Goal: Task Accomplishment & Management: Use online tool/utility

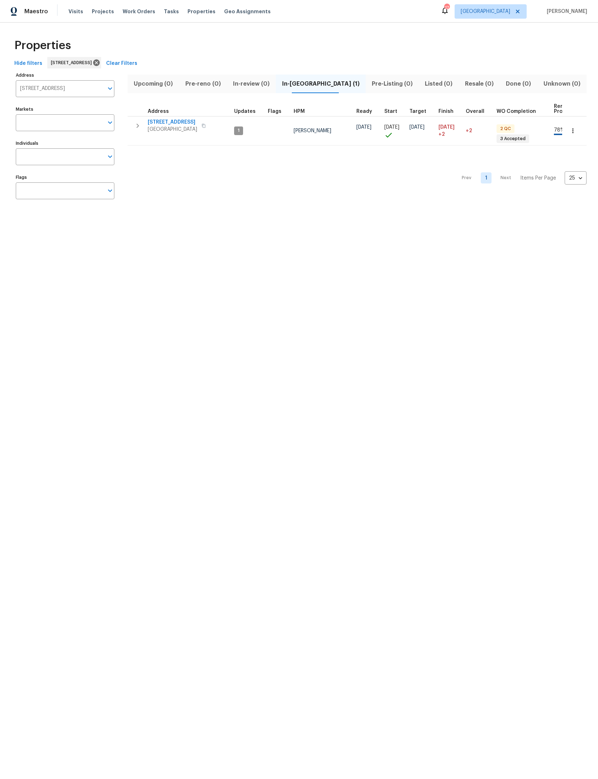
scroll to position [-63, -46]
click at [100, 62] on icon at bounding box center [96, 63] width 8 height 8
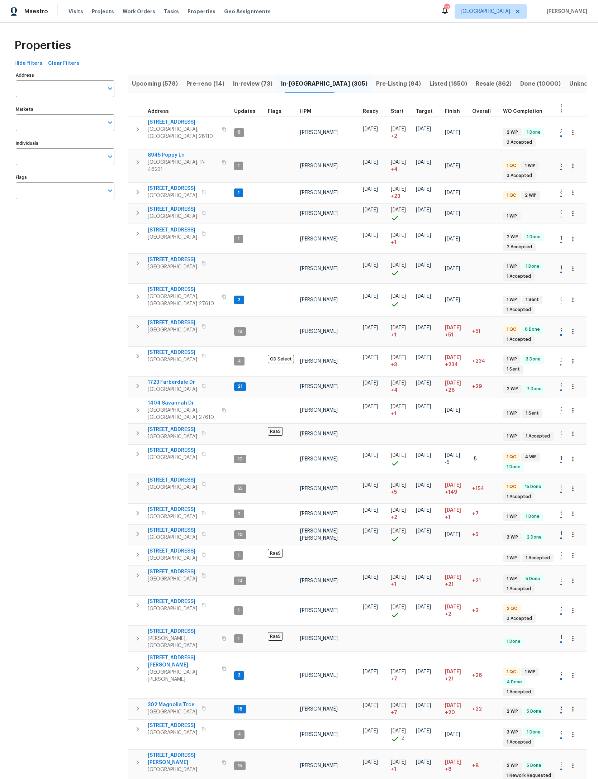
click at [74, 130] on input "Markets" at bounding box center [60, 122] width 88 height 17
type input "jack"
click at [31, 144] on input "checkbox" at bounding box center [28, 149] width 15 height 15
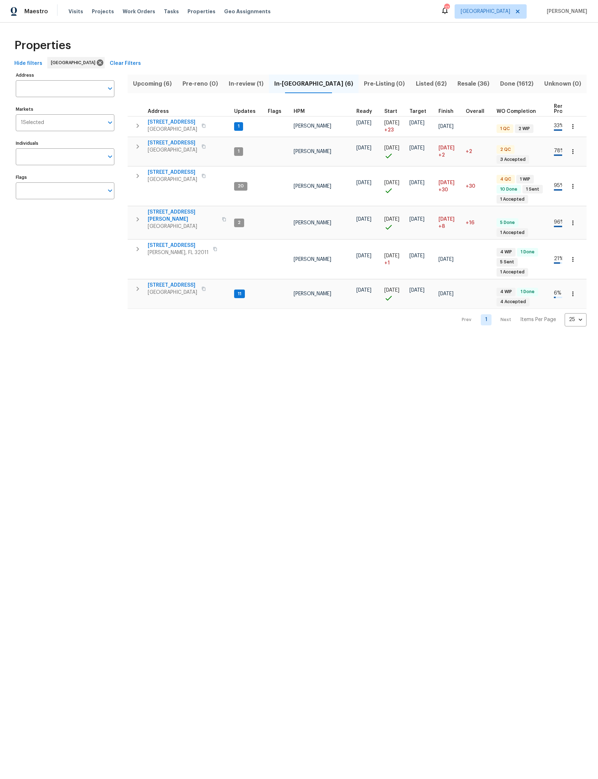
click at [72, 161] on input "Individuals" at bounding box center [60, 156] width 88 height 17
type input "m"
type input "melissa"
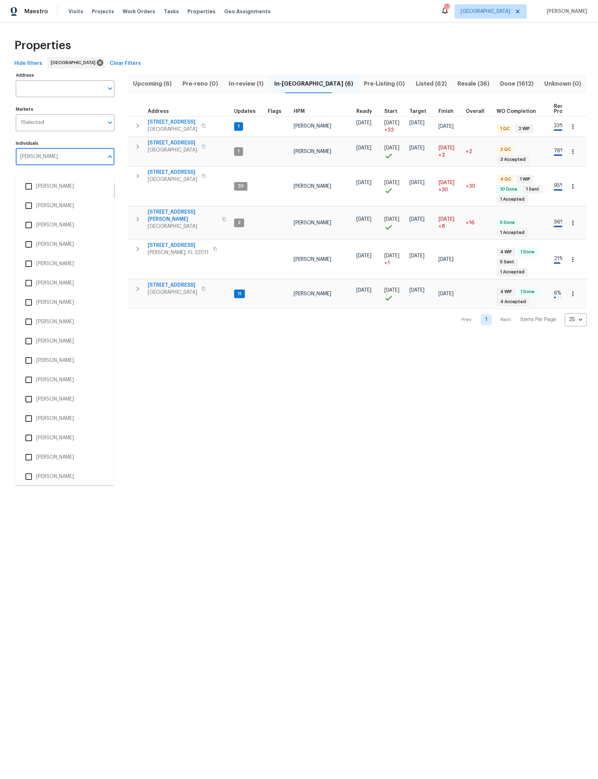
click at [28, 397] on input "checkbox" at bounding box center [28, 399] width 15 height 15
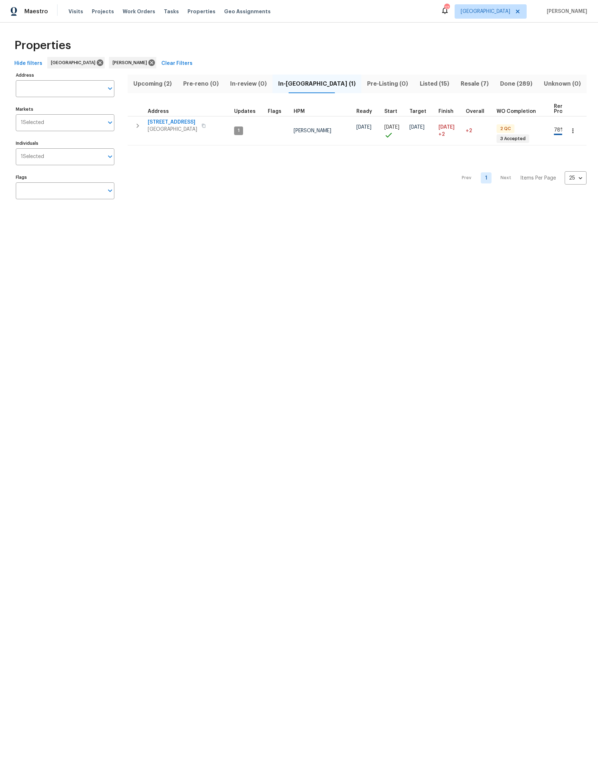
click at [134, 121] on icon "button" at bounding box center [137, 125] width 9 height 9
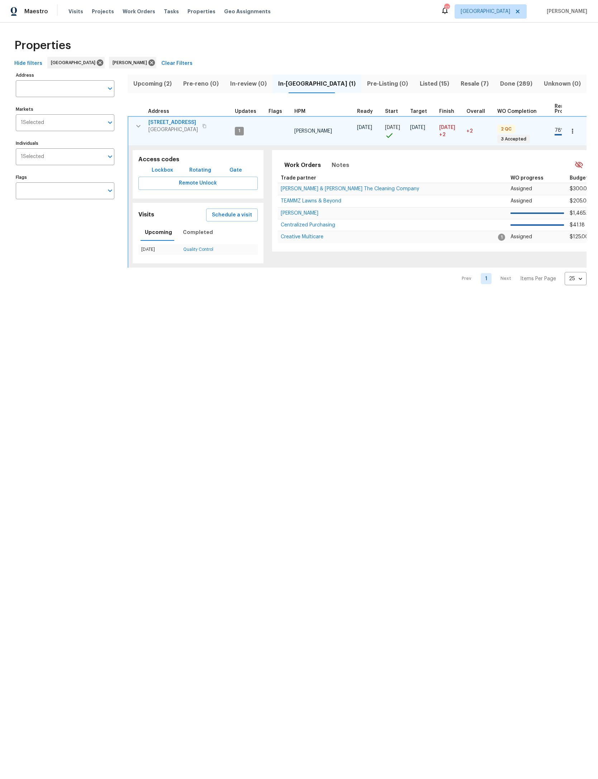
click at [244, 211] on span "Schedule a visit" at bounding box center [232, 215] width 40 height 9
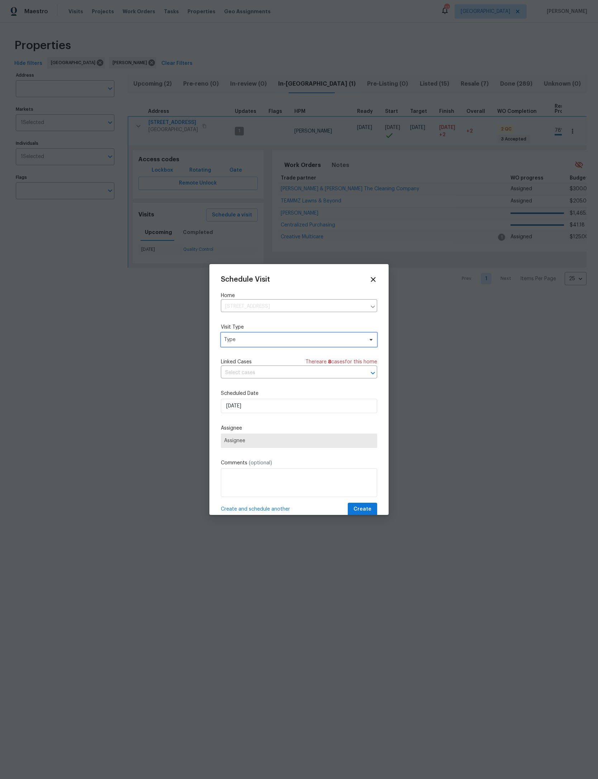
click at [326, 340] on span "Type" at bounding box center [293, 339] width 139 height 7
type input "Prog"
click at [241, 385] on div "Progress" at bounding box center [235, 386] width 21 height 7
click at [309, 444] on span "Assignee" at bounding box center [294, 441] width 140 height 6
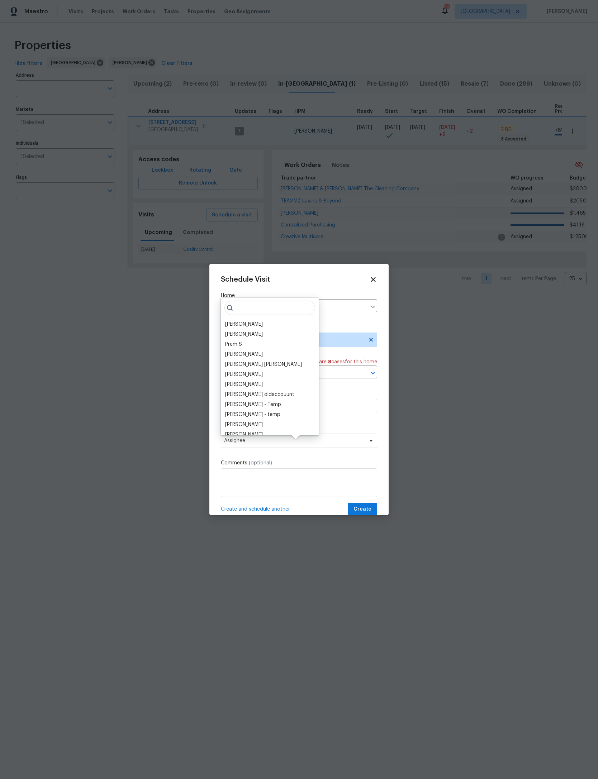
click at [263, 322] on div "[PERSON_NAME]" at bounding box center [244, 324] width 38 height 7
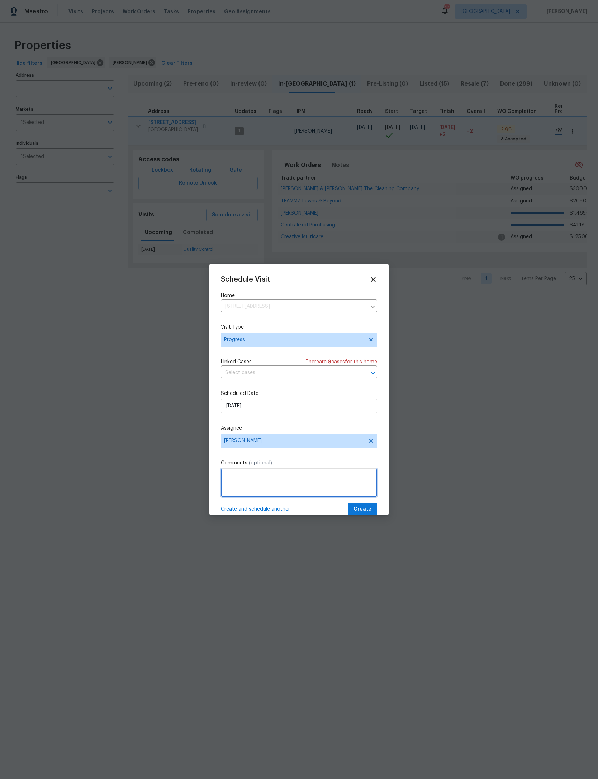
click at [367, 497] on textarea at bounding box center [299, 482] width 156 height 29
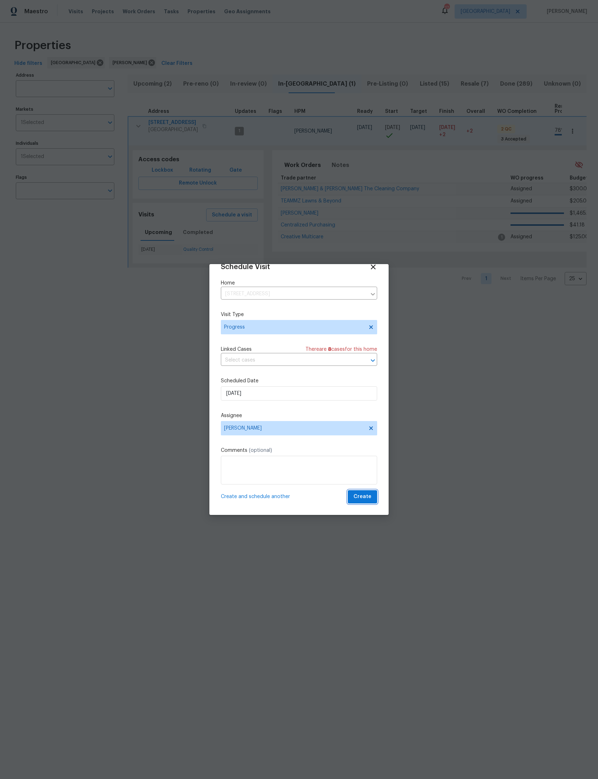
click at [373, 496] on button "Create" at bounding box center [362, 496] width 29 height 13
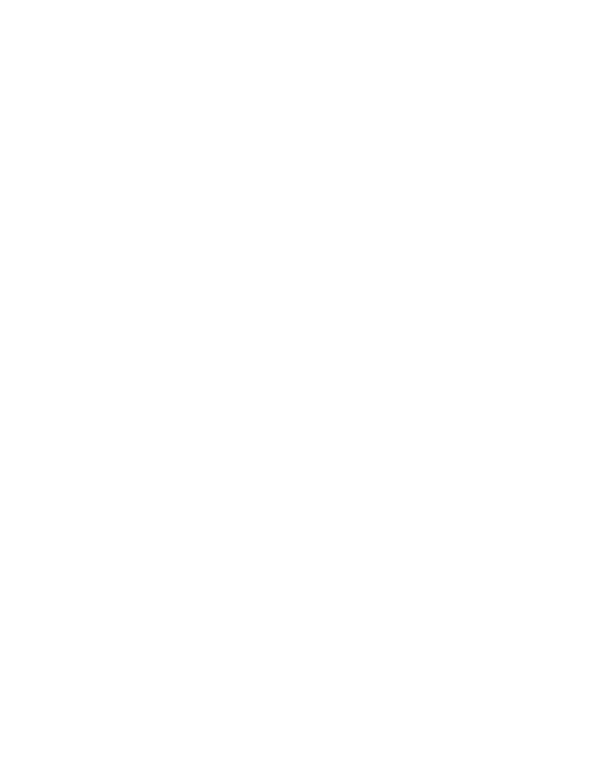
scroll to position [171, 99]
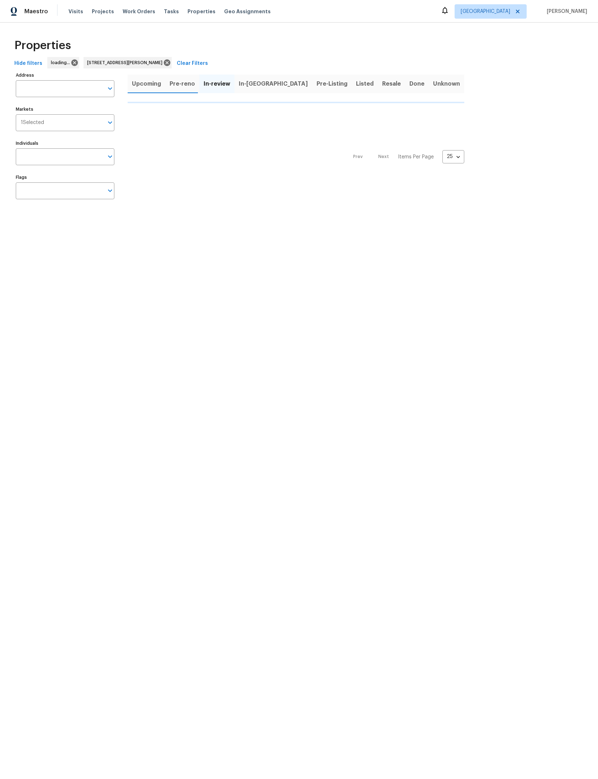
type input "8652 Villa San Jose Dr E Jacksonville FL 32217"
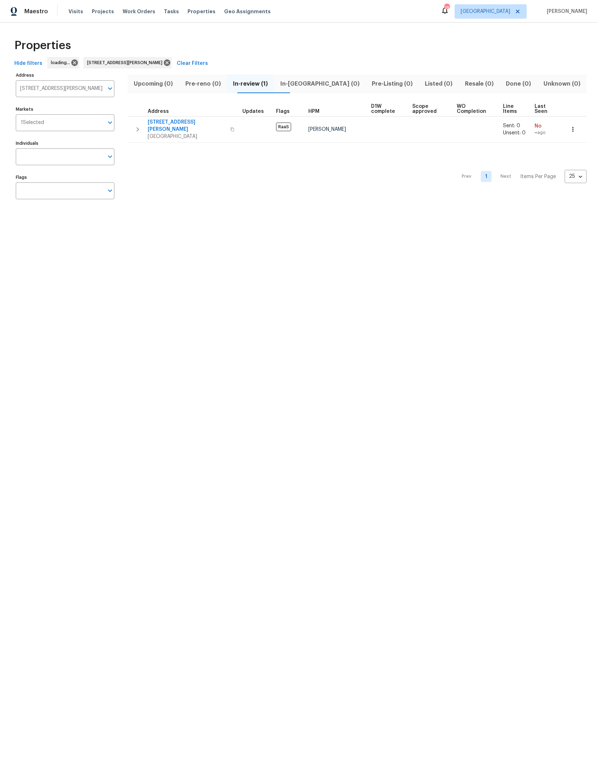
click at [232, 57] on div "Properties" at bounding box center [298, 45] width 575 height 23
click at [196, 59] on icon at bounding box center [192, 63] width 8 height 8
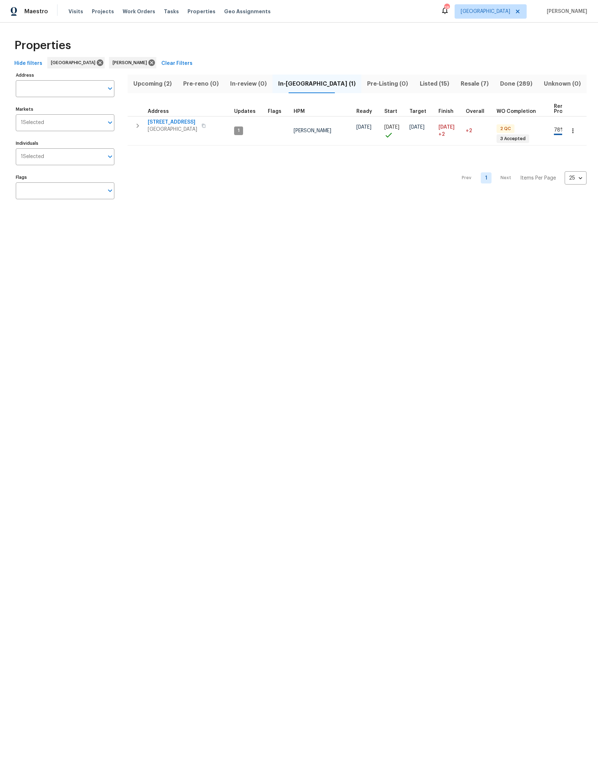
click at [502, 76] on button "Done (289)" at bounding box center [516, 84] width 44 height 19
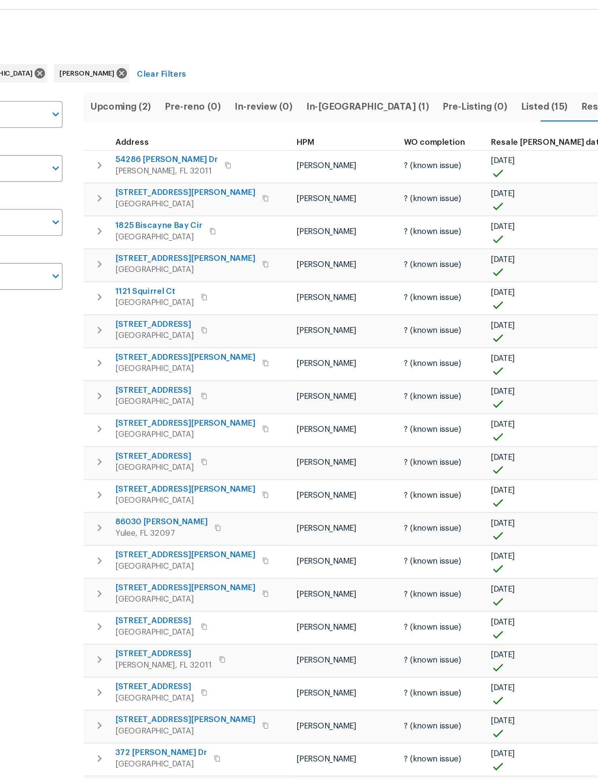
click at [403, 79] on span "Listed (15)" at bounding box center [417, 84] width 29 height 10
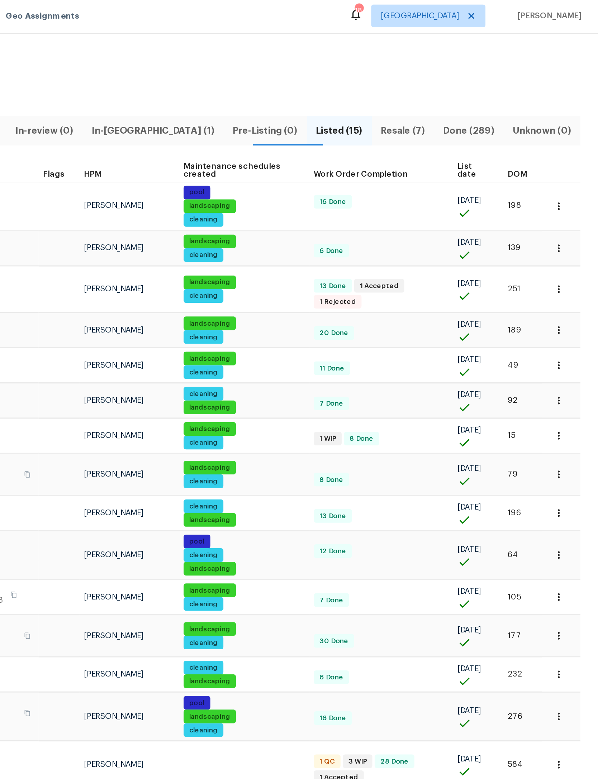
click at [540, 109] on span "DOM" at bounding box center [546, 111] width 12 height 5
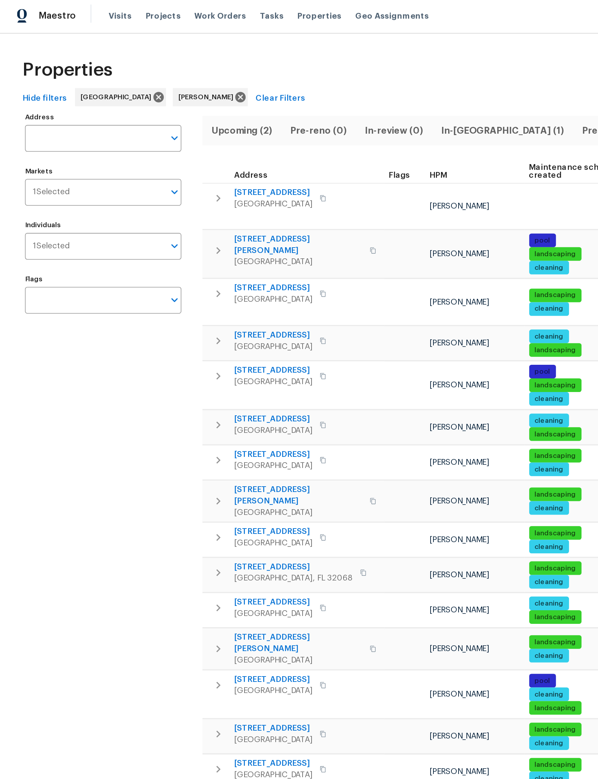
click at [131, 121] on button "button" at bounding box center [137, 126] width 14 height 14
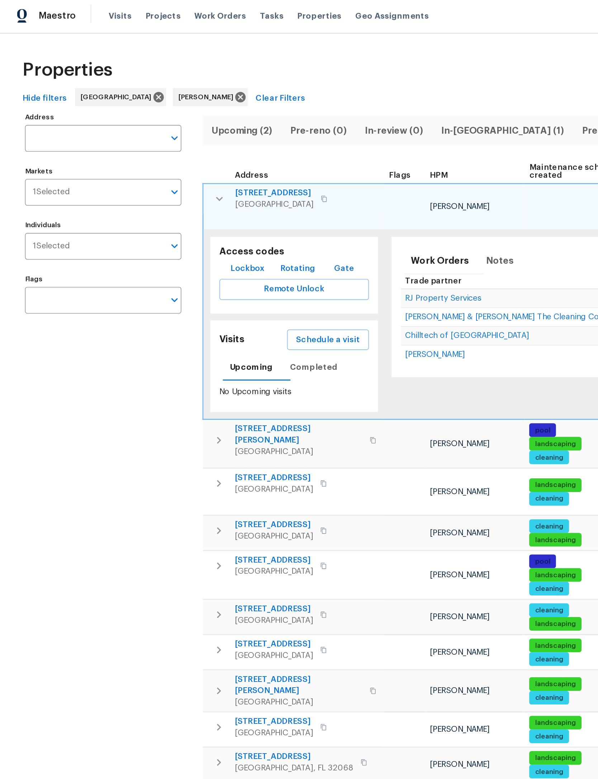
click at [221, 211] on span "Schedule a visit" at bounding box center [207, 215] width 40 height 9
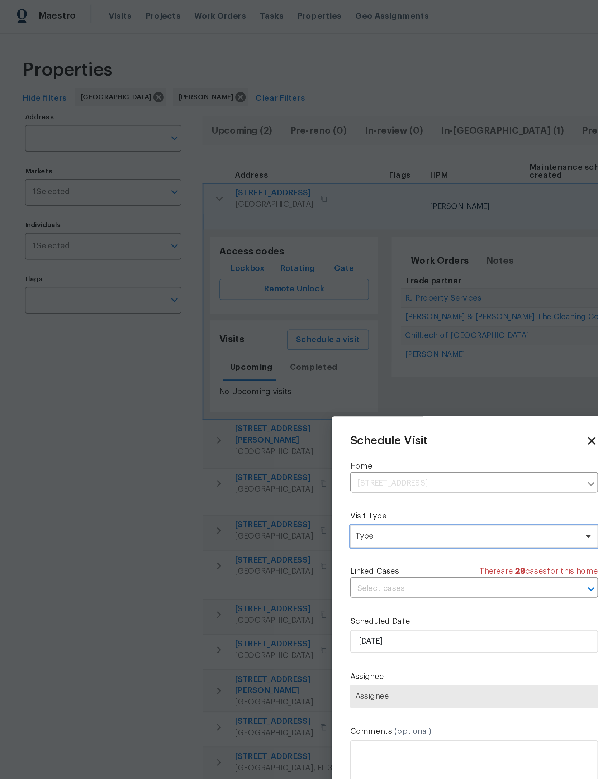
click at [300, 341] on span "Type" at bounding box center [293, 339] width 139 height 7
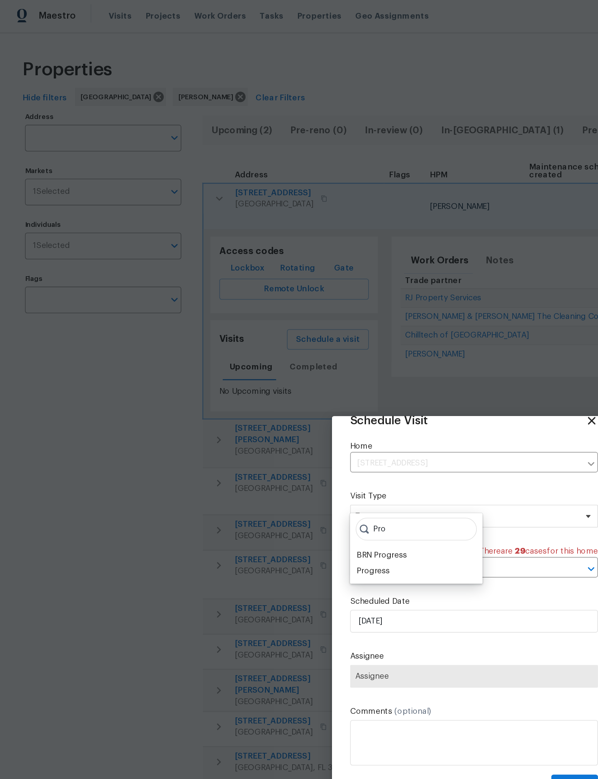
scroll to position [24, 0]
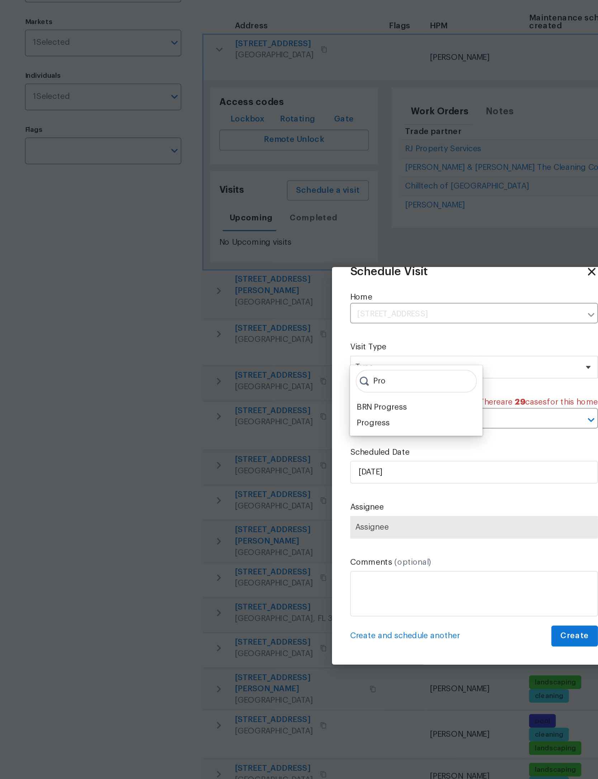
type input "Pro"
click at [239, 359] on div "Progress" at bounding box center [235, 362] width 21 height 7
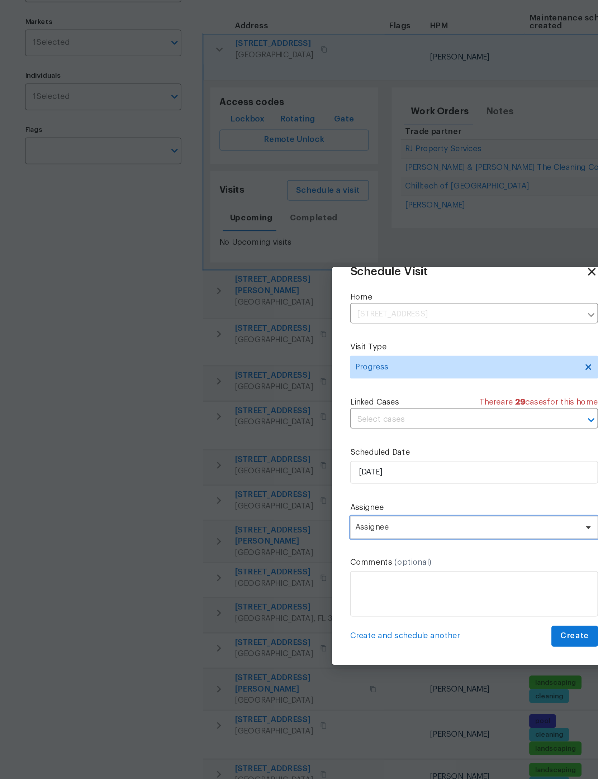
click at [283, 425] on span "Assignee" at bounding box center [294, 428] width 140 height 6
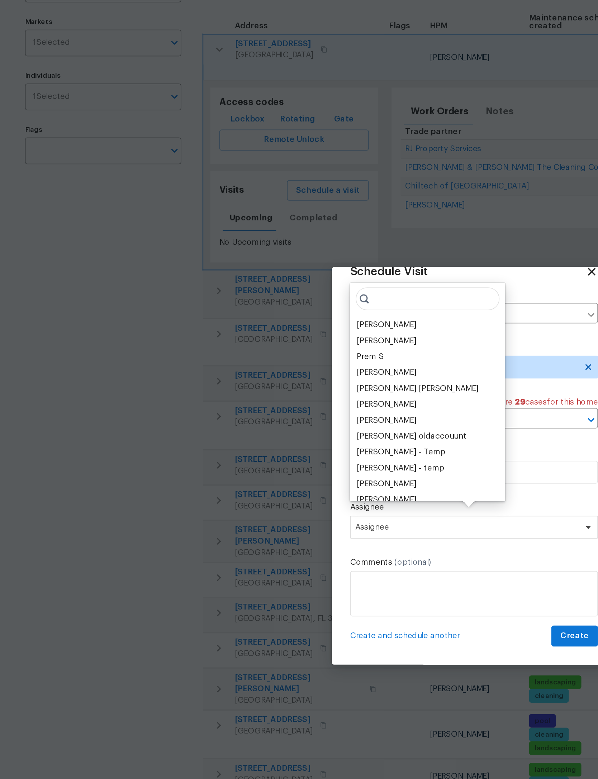
click at [263, 297] on div "[PERSON_NAME]" at bounding box center [244, 300] width 38 height 7
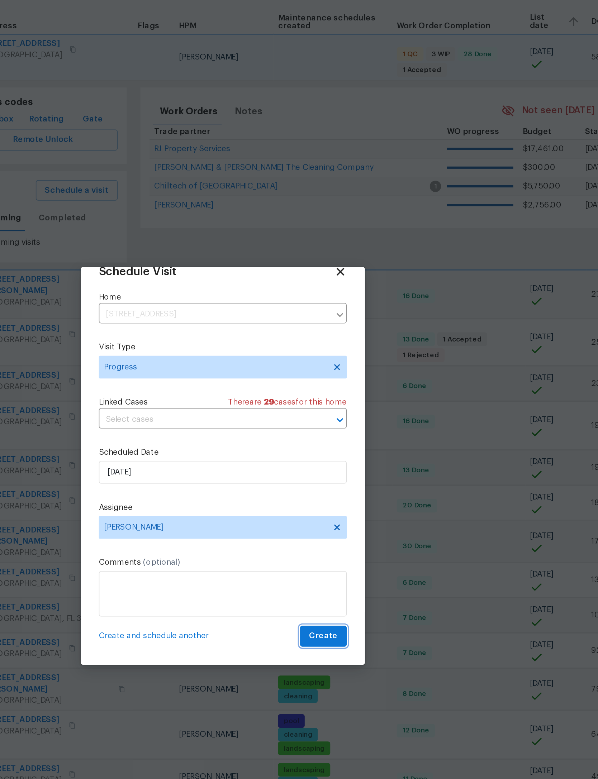
click at [353, 492] on span "Create" at bounding box center [362, 496] width 18 height 9
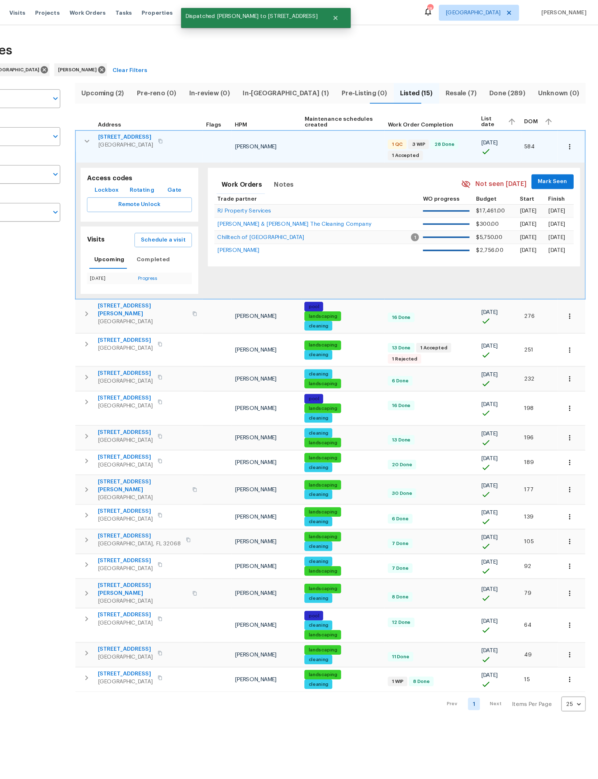
click at [131, 120] on button "button" at bounding box center [138, 127] width 14 height 14
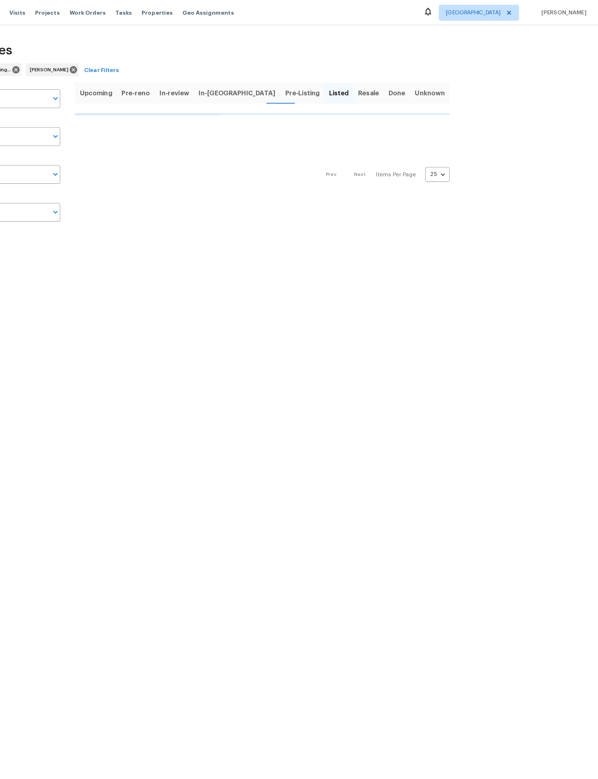
scroll to position [0, 60]
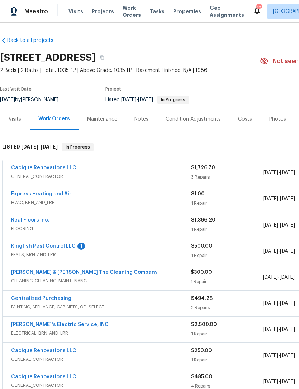
click at [71, 243] on span "Kingfish Pest Control LLC" at bounding box center [43, 246] width 64 height 7
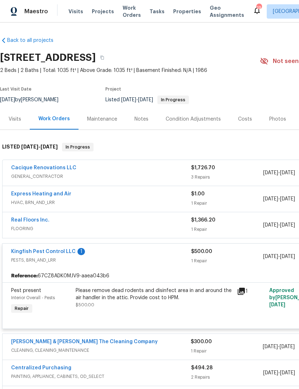
click at [62, 253] on link "Kingfish Pest Control LLC" at bounding box center [43, 251] width 64 height 5
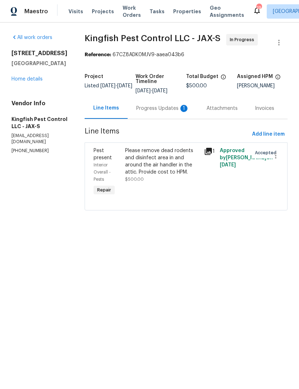
click at [164, 108] on div "Progress Updates 1" at bounding box center [162, 108] width 53 height 7
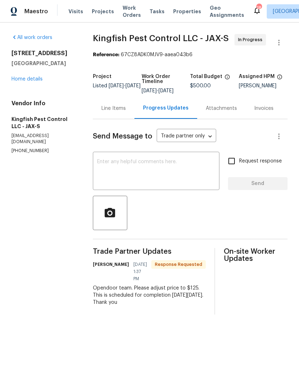
click at [120, 108] on div "Line Items" at bounding box center [114, 108] width 42 height 21
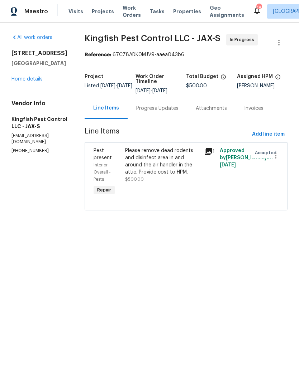
click at [161, 106] on div "Progress Updates" at bounding box center [157, 108] width 42 height 7
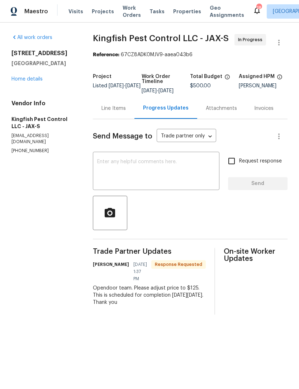
click at [109, 112] on div "Line Items" at bounding box center [113, 108] width 24 height 7
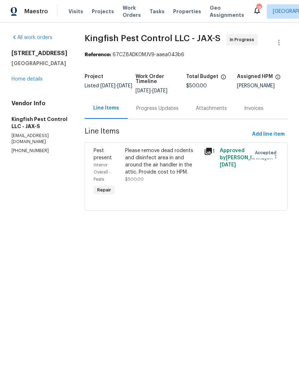
click at [169, 176] on div "Please remove dead rodents and disinfect area in and around the air handler in …" at bounding box center [162, 165] width 75 height 36
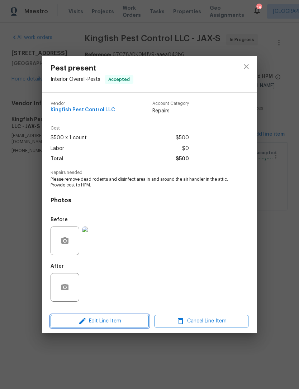
click at [116, 321] on span "Edit Line Item" at bounding box center [100, 321] width 94 height 9
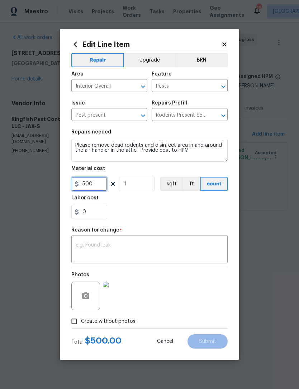
click at [102, 184] on input "500" at bounding box center [89, 184] width 36 height 14
type input "125"
click at [164, 249] on textarea at bounding box center [150, 250] width 148 height 15
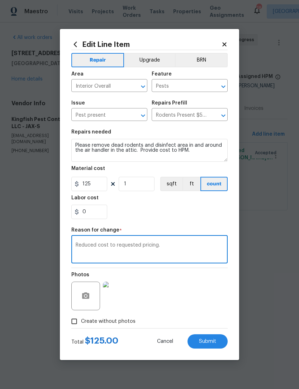
type textarea "Reduced cost to requested pricing."
click at [173, 217] on div "0" at bounding box center [149, 212] width 156 height 14
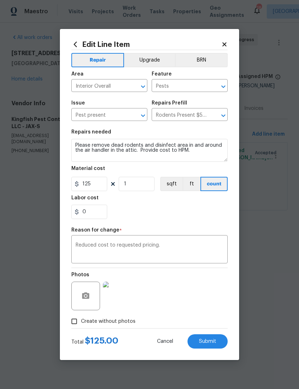
click at [212, 341] on span "Submit" at bounding box center [207, 341] width 17 height 5
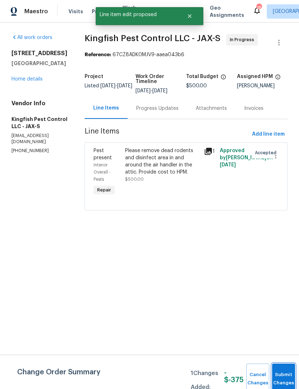
click at [287, 375] on button "Submit Changes" at bounding box center [283, 379] width 23 height 31
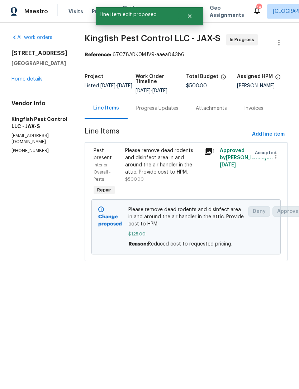
click at [26, 82] on link "Home details" at bounding box center [26, 79] width 31 height 5
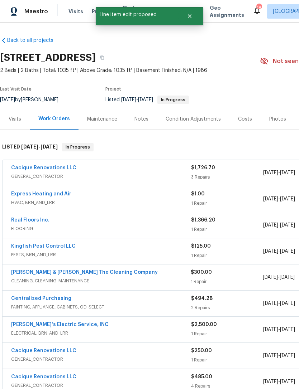
click at [142, 118] on div "Notes" at bounding box center [141, 119] width 14 height 7
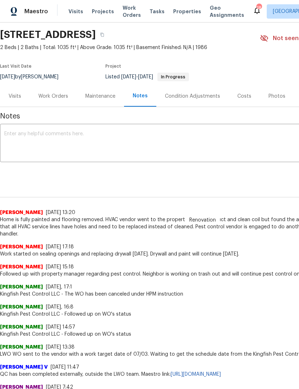
scroll to position [23, 0]
click at [181, 143] on textarea at bounding box center [202, 143] width 396 height 25
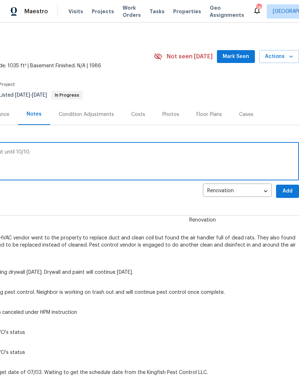
scroll to position [5, 106]
type textarea "Pest control not able to complete clean out until 10/10."
click at [286, 190] on span "Add" at bounding box center [287, 191] width 11 height 9
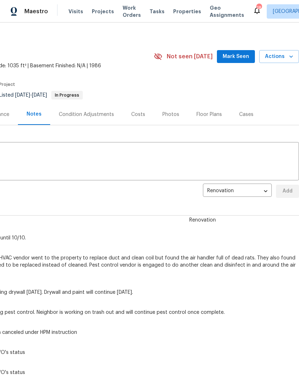
click at [243, 54] on span "Mark Seen" at bounding box center [235, 56] width 27 height 9
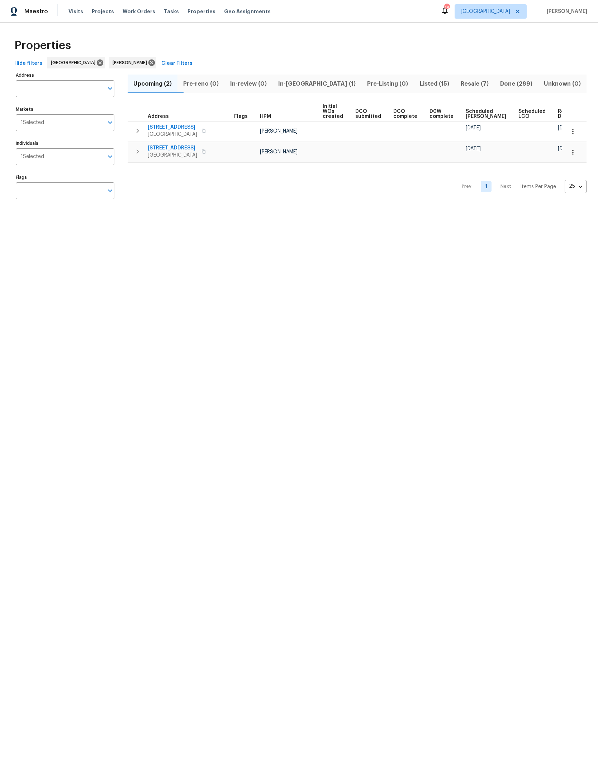
click at [80, 84] on input "Address" at bounding box center [60, 88] width 88 height 17
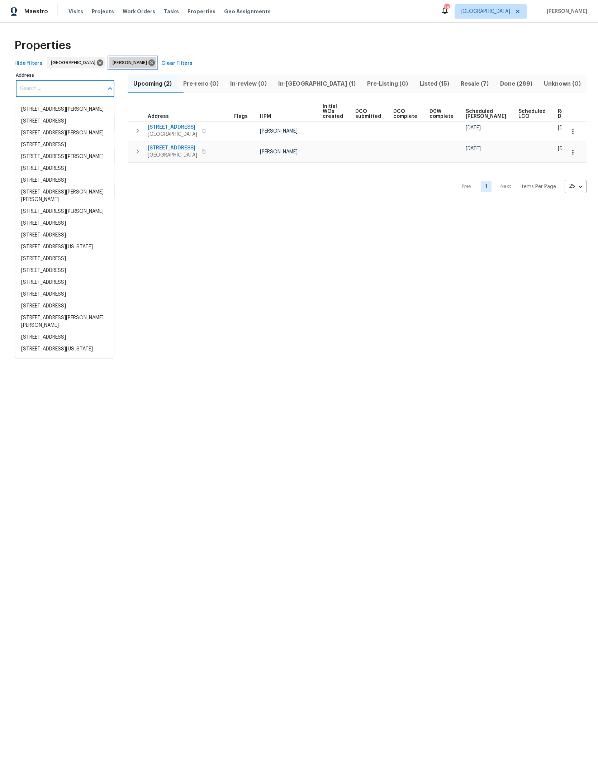
click at [155, 59] on icon at bounding box center [152, 63] width 8 height 8
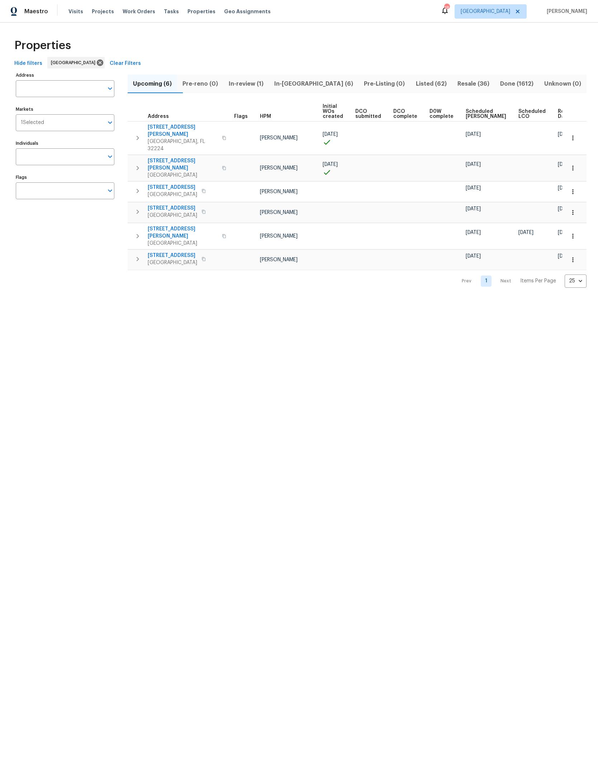
click at [87, 88] on input "Address" at bounding box center [60, 88] width 88 height 17
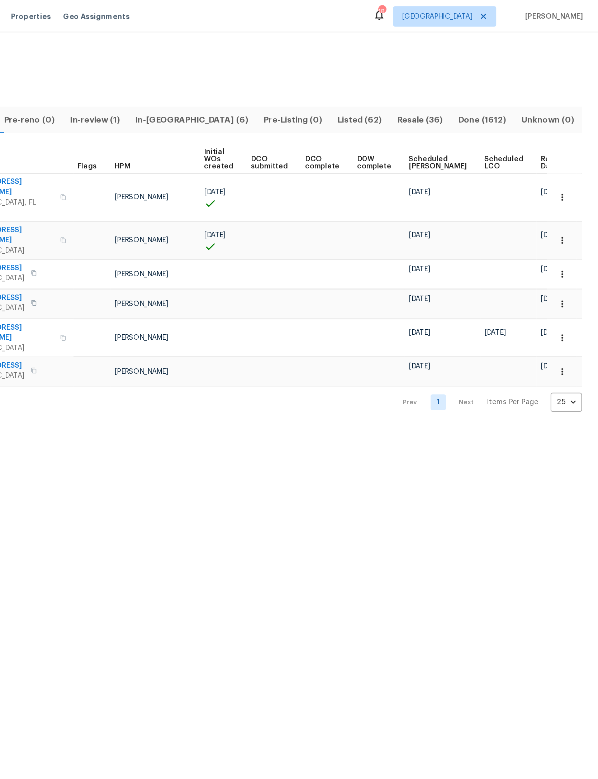
click at [557, 109] on span "Ready Date" at bounding box center [565, 114] width 16 height 10
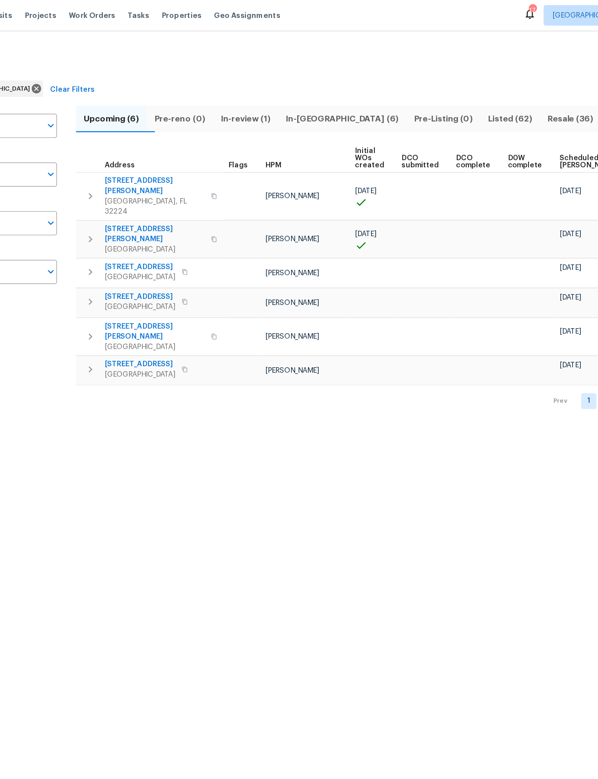
click at [269, 76] on button "In-reno (6)" at bounding box center [314, 84] width 90 height 19
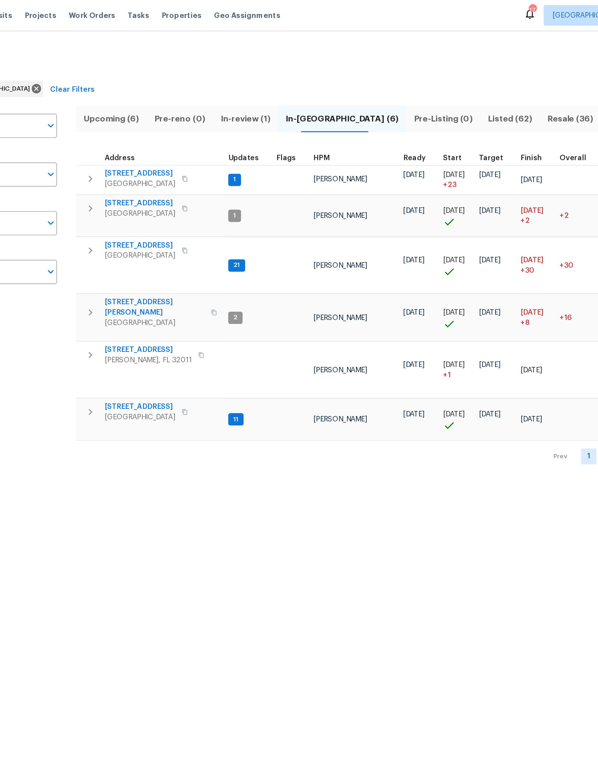
scroll to position [6, 0]
click at [148, 119] on span "56 Deltona Blvd" at bounding box center [172, 122] width 49 height 7
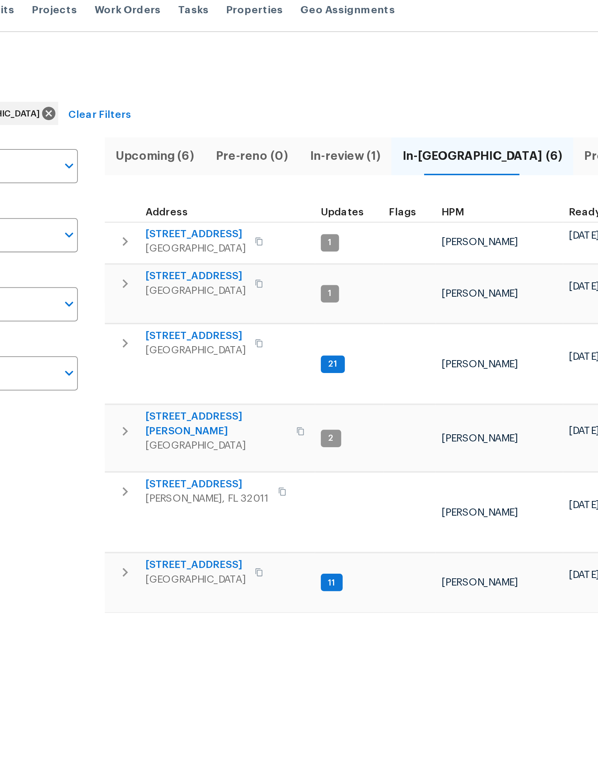
click at [133, 121] on icon "button" at bounding box center [137, 125] width 9 height 9
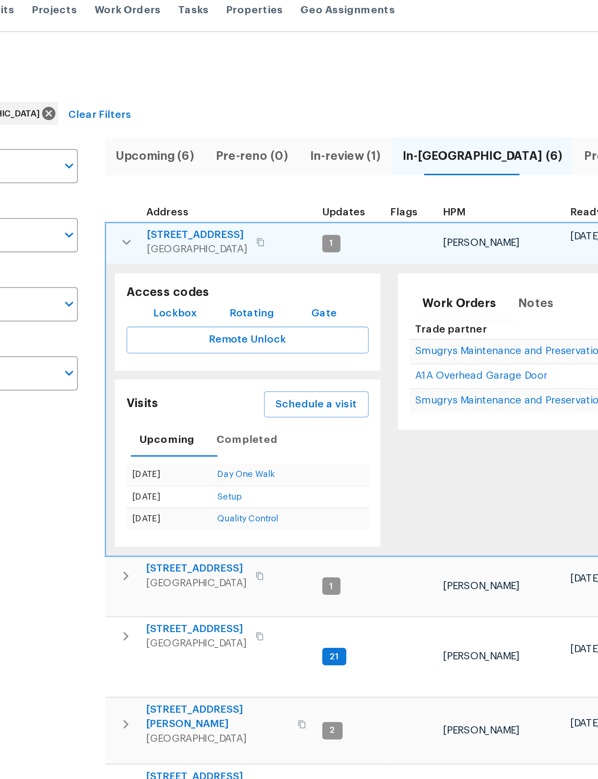
click at [152, 157] on span "Lockbox" at bounding box center [162, 161] width 21 height 9
